Goal: Navigation & Orientation: Find specific page/section

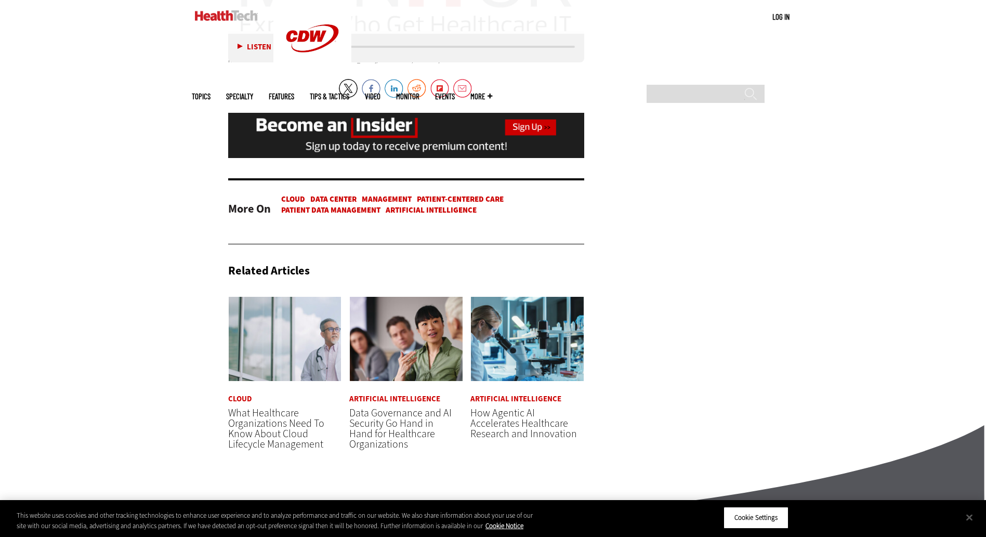
scroll to position [1767, 0]
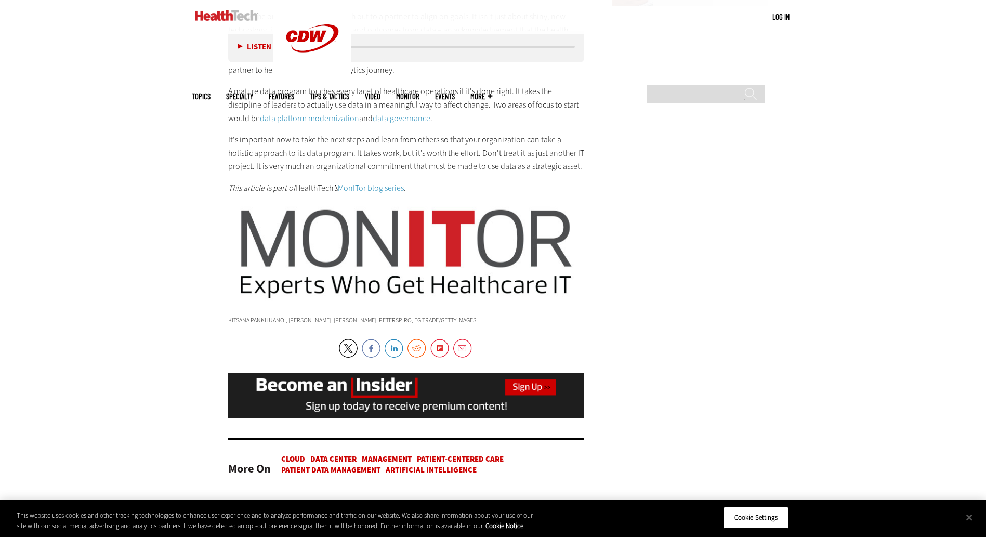
click at [375, 186] on link "MonITor blog series" at bounding box center [371, 187] width 66 height 11
